Goal: Task Accomplishment & Management: Manage account settings

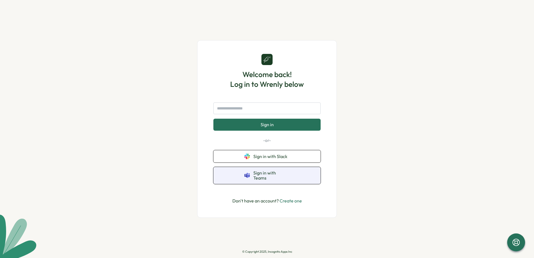
click at [272, 176] on span "Sign in with Teams" at bounding box center [271, 175] width 36 height 10
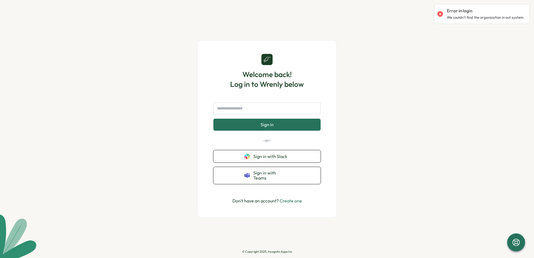
click at [269, 126] on span "Sign in" at bounding box center [266, 124] width 13 height 5
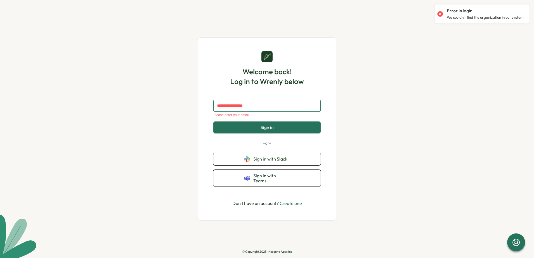
click at [267, 108] on input "text" at bounding box center [266, 106] width 107 height 12
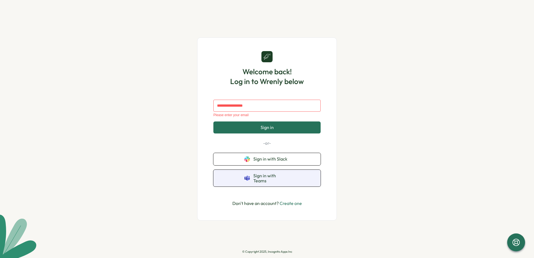
click at [282, 178] on span "Sign in with Teams" at bounding box center [271, 178] width 36 height 10
